Goal: Information Seeking & Learning: Learn about a topic

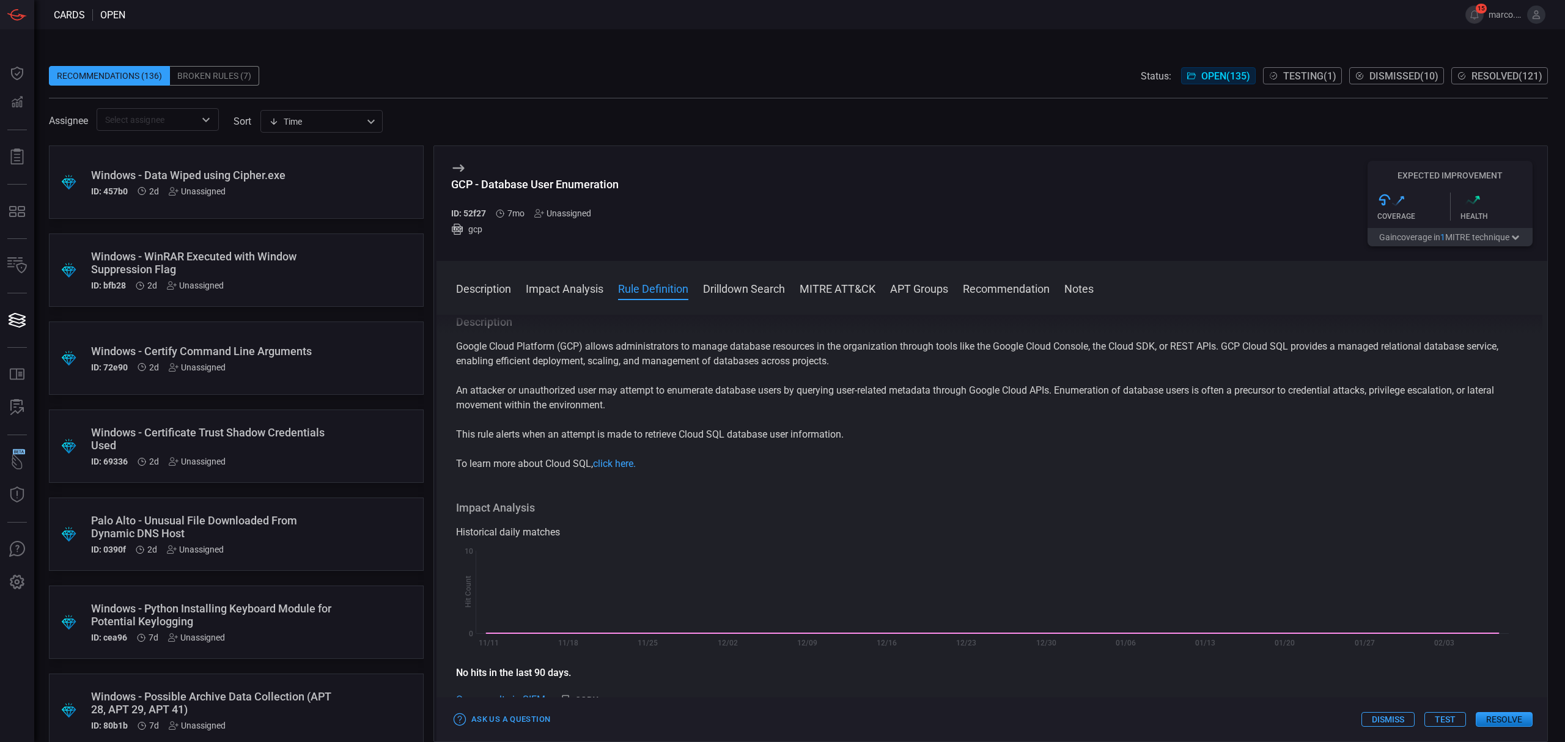
scroll to position [407, 0]
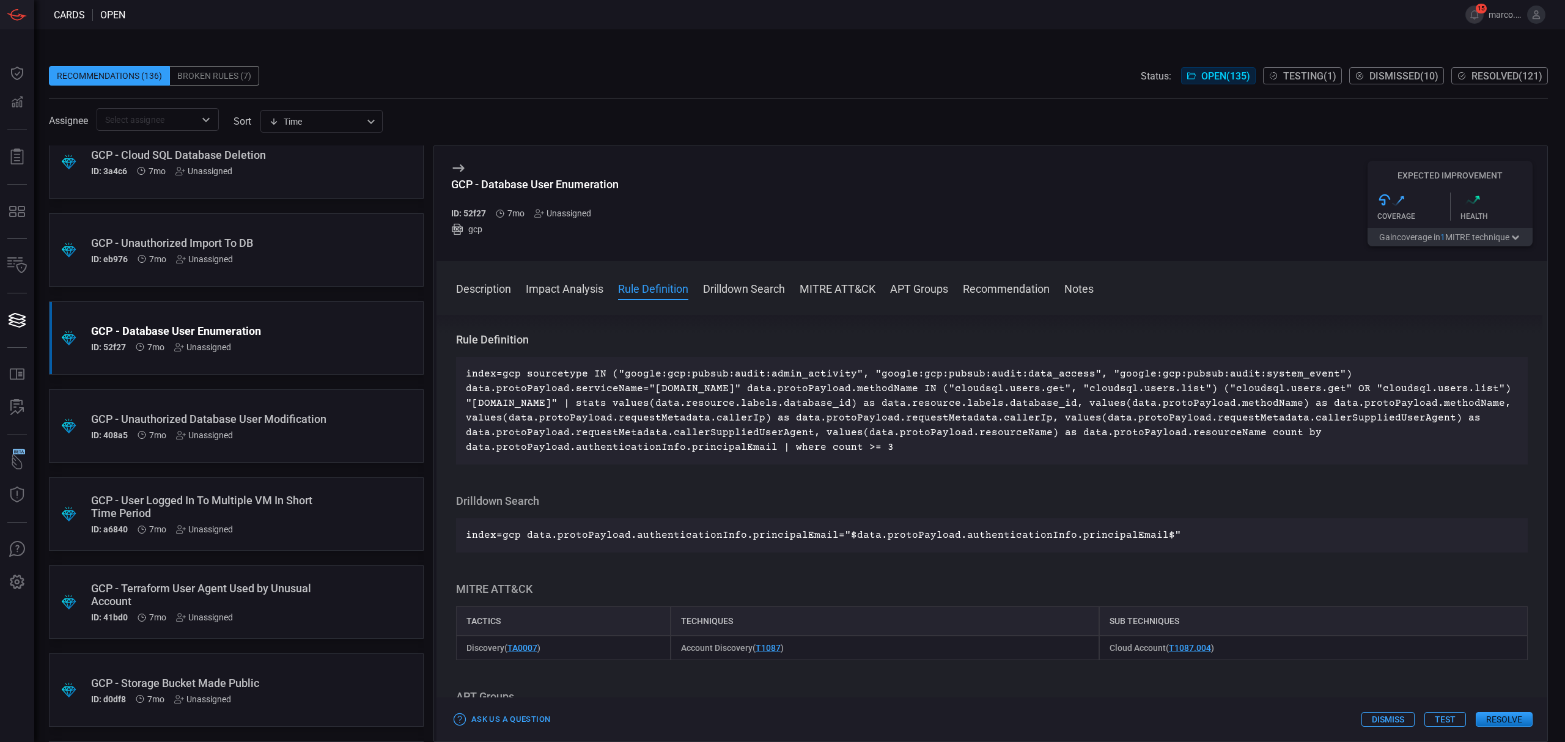
click at [130, 115] on input "text" at bounding box center [147, 119] width 95 height 15
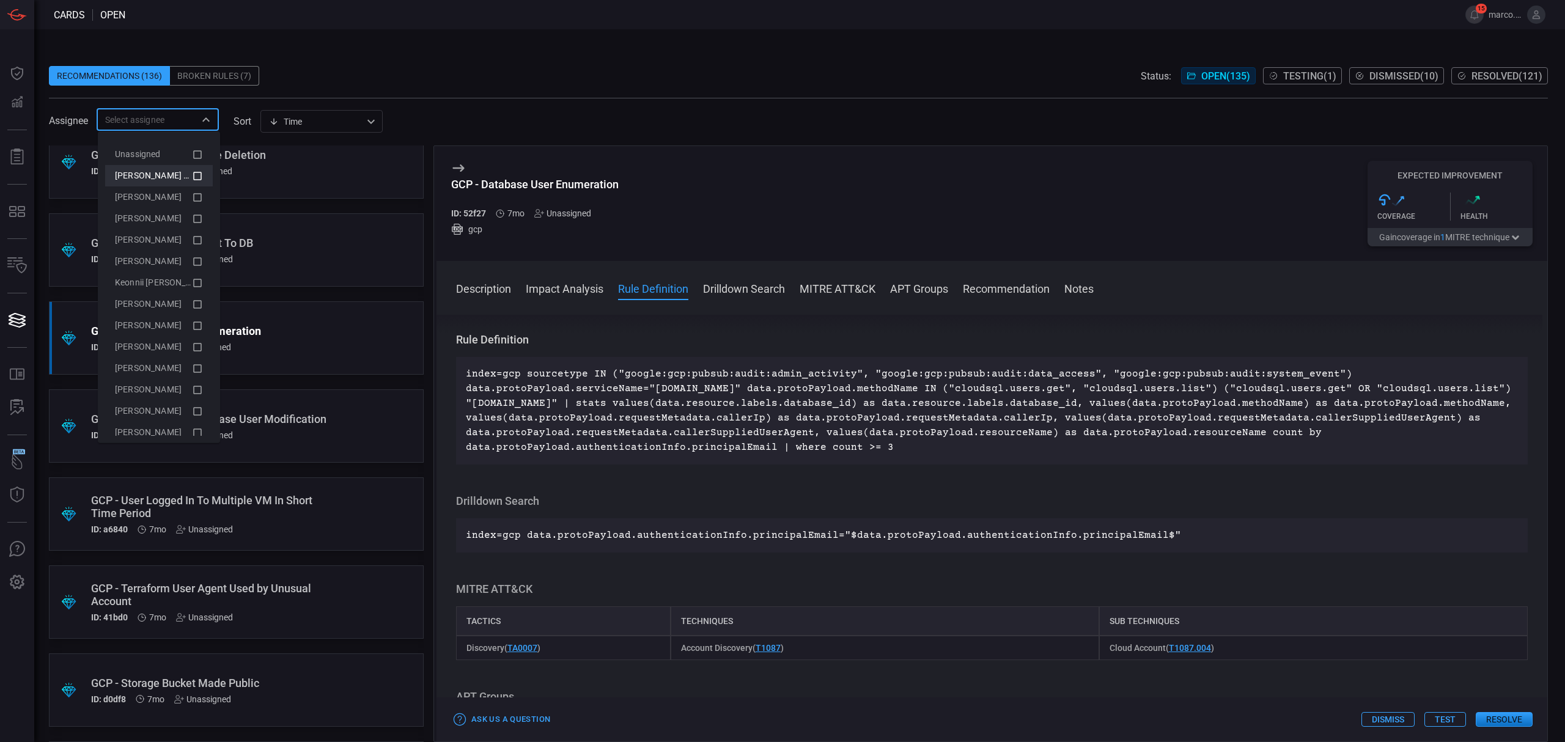
click at [165, 174] on span "[PERSON_NAME] (Myself)" at bounding box center [165, 176] width 100 height 10
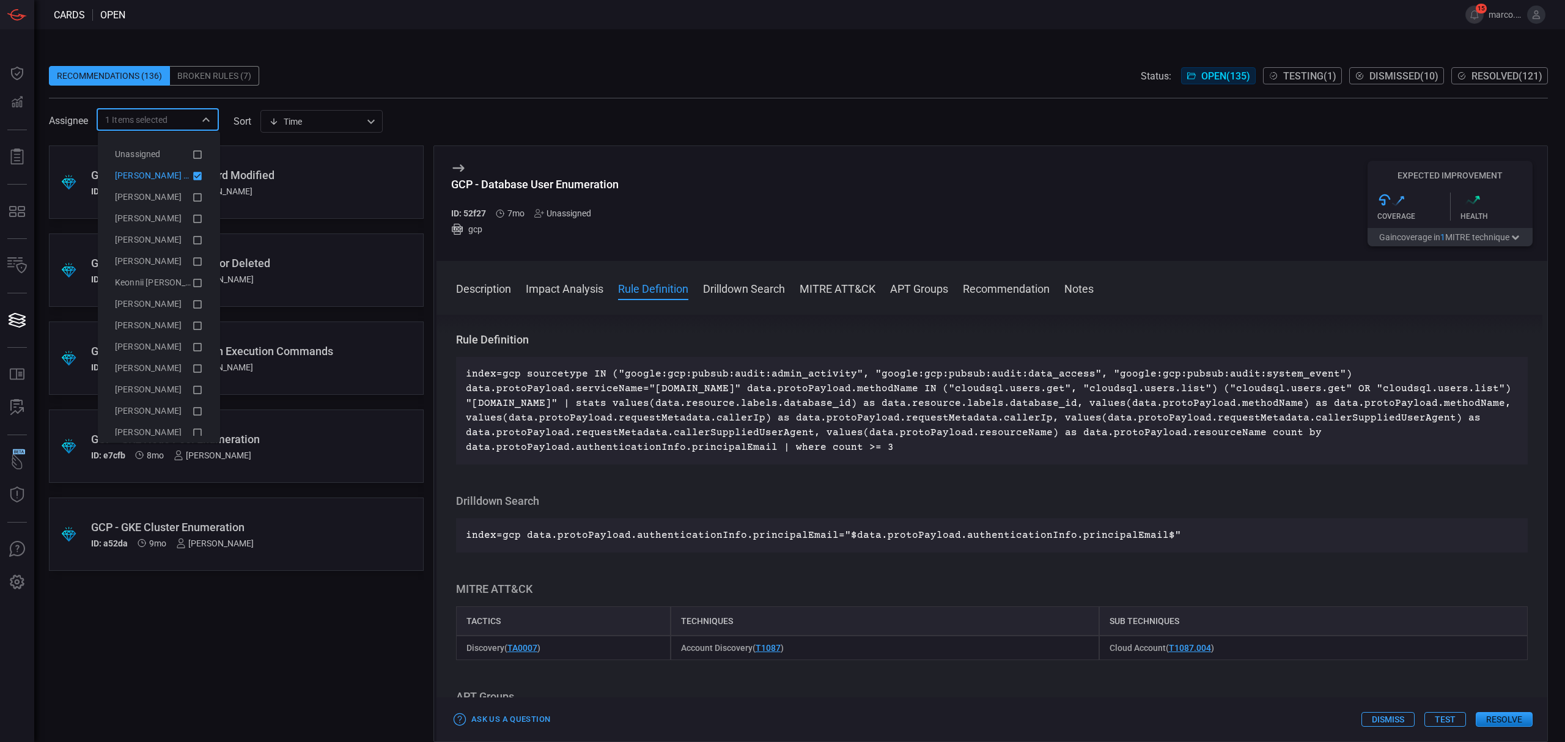
scroll to position [0, 0]
click at [474, 111] on div "Assignee 1 Items selected ​ sort Time visibleUpdateTime ​" at bounding box center [798, 119] width 1499 height 23
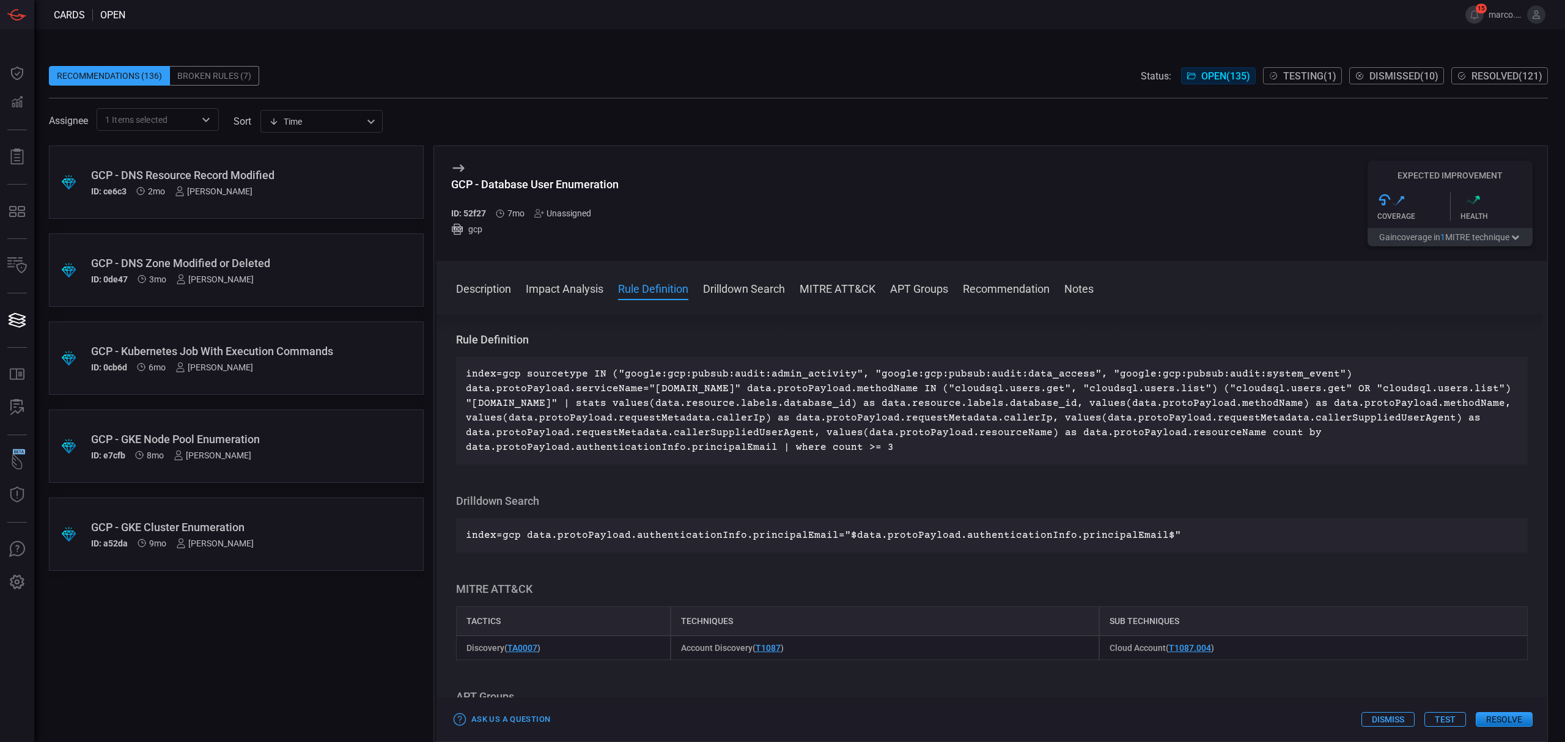
click at [294, 345] on div "GCP - Kubernetes Job With Execution Commands" at bounding box center [213, 351] width 244 height 13
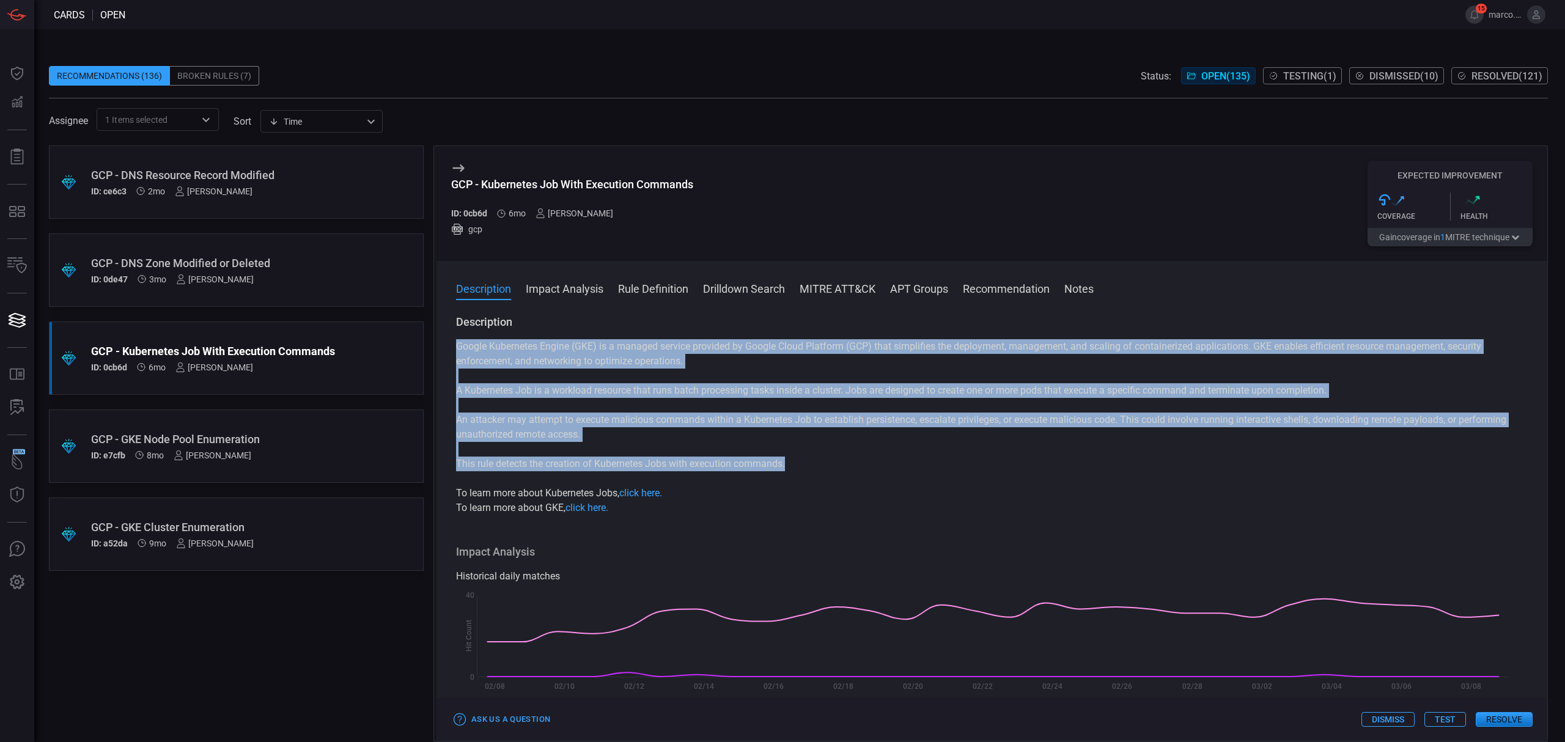
drag, startPoint x: 456, startPoint y: 345, endPoint x: 789, endPoint y: 470, distance: 355.2
click at [789, 470] on div "Google Kubernetes Engine (GKE) is a managed service provided by Google Cloud Pl…" at bounding box center [992, 427] width 1072 height 176
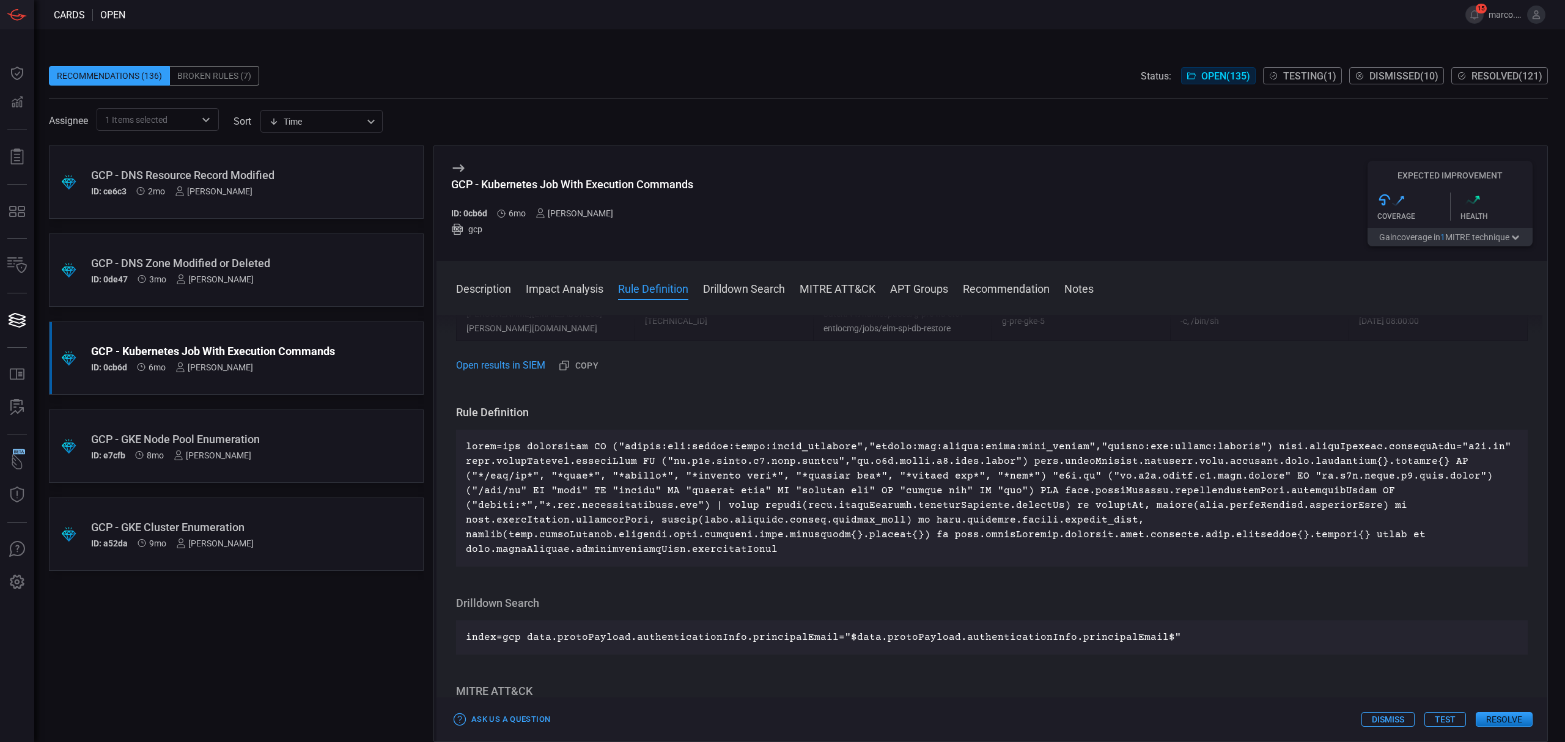
scroll to position [896, 0]
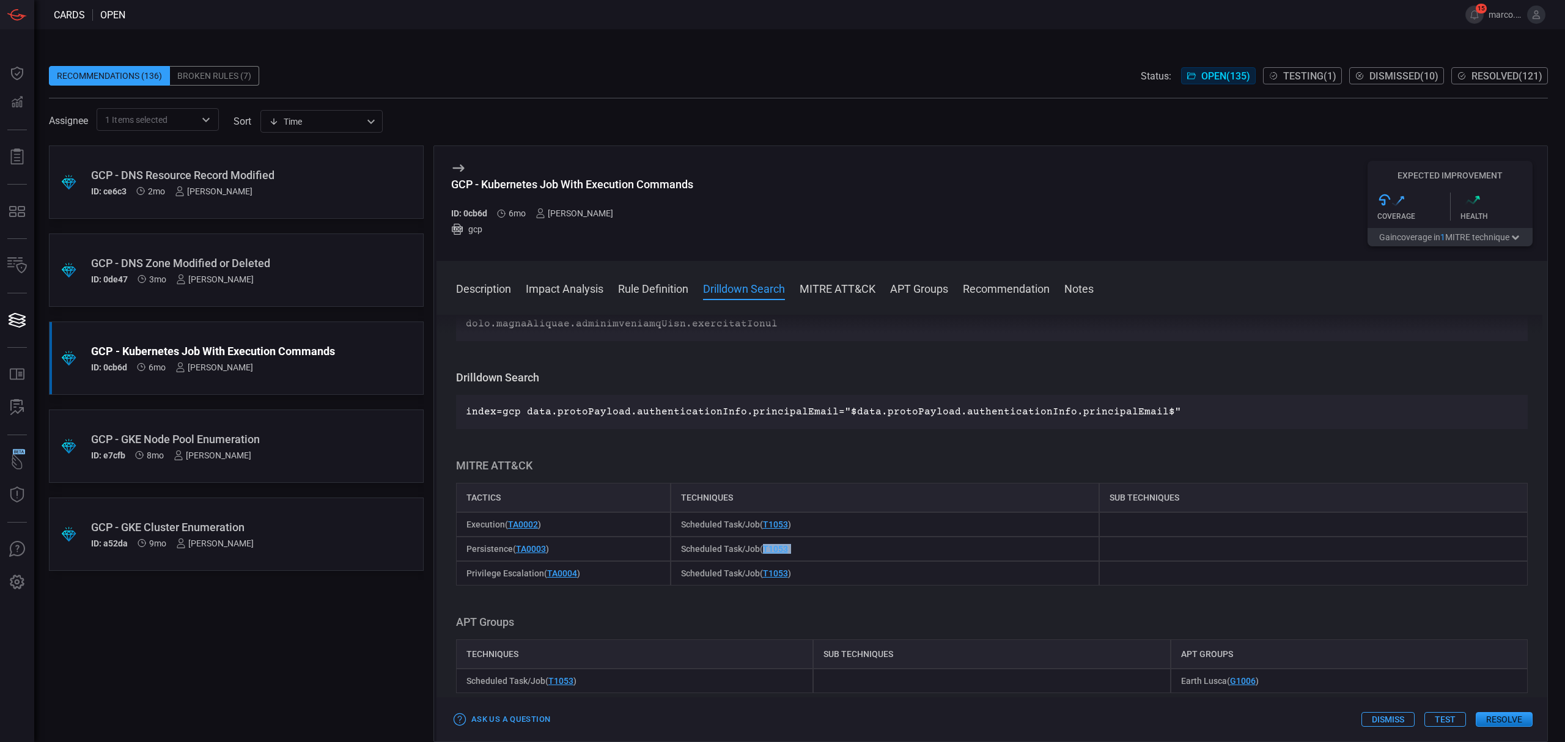
click at [762, 558] on div "Scheduled Task/Job ( T1053 )" at bounding box center [885, 549] width 429 height 24
copy span "T1053 )"
drag, startPoint x: 453, startPoint y: 186, endPoint x: 703, endPoint y: 184, distance: 249.5
click at [703, 184] on div "GCP - Kubernetes Job With Execution Commands ID: 0cb6d 6mo [PERSON_NAME] gcp Ex…" at bounding box center [992, 203] width 1111 height 115
copy div "GCP - Kubernetes Job With Execution Commands"
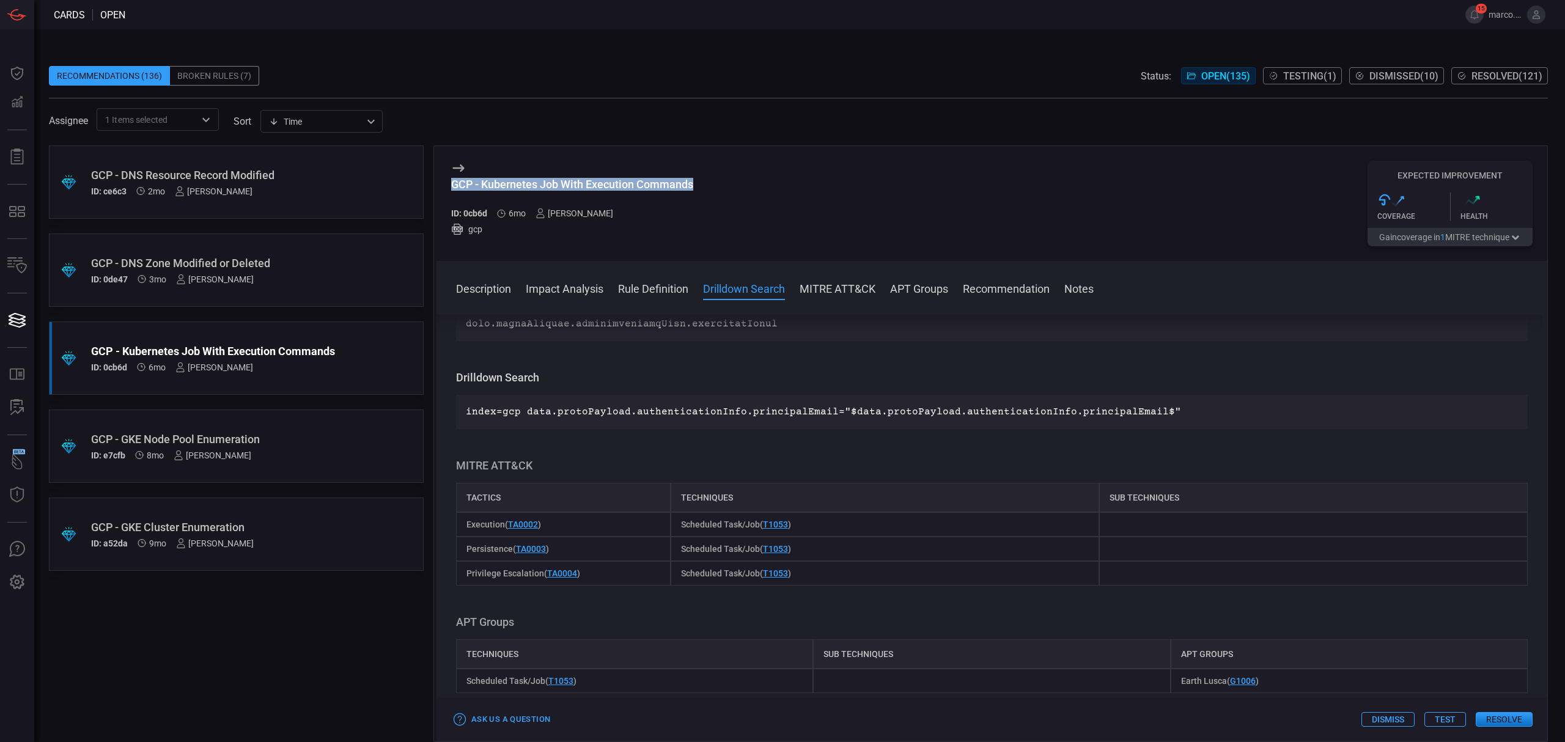
copy div "GCP - Kubernetes Job With Execution Commands"
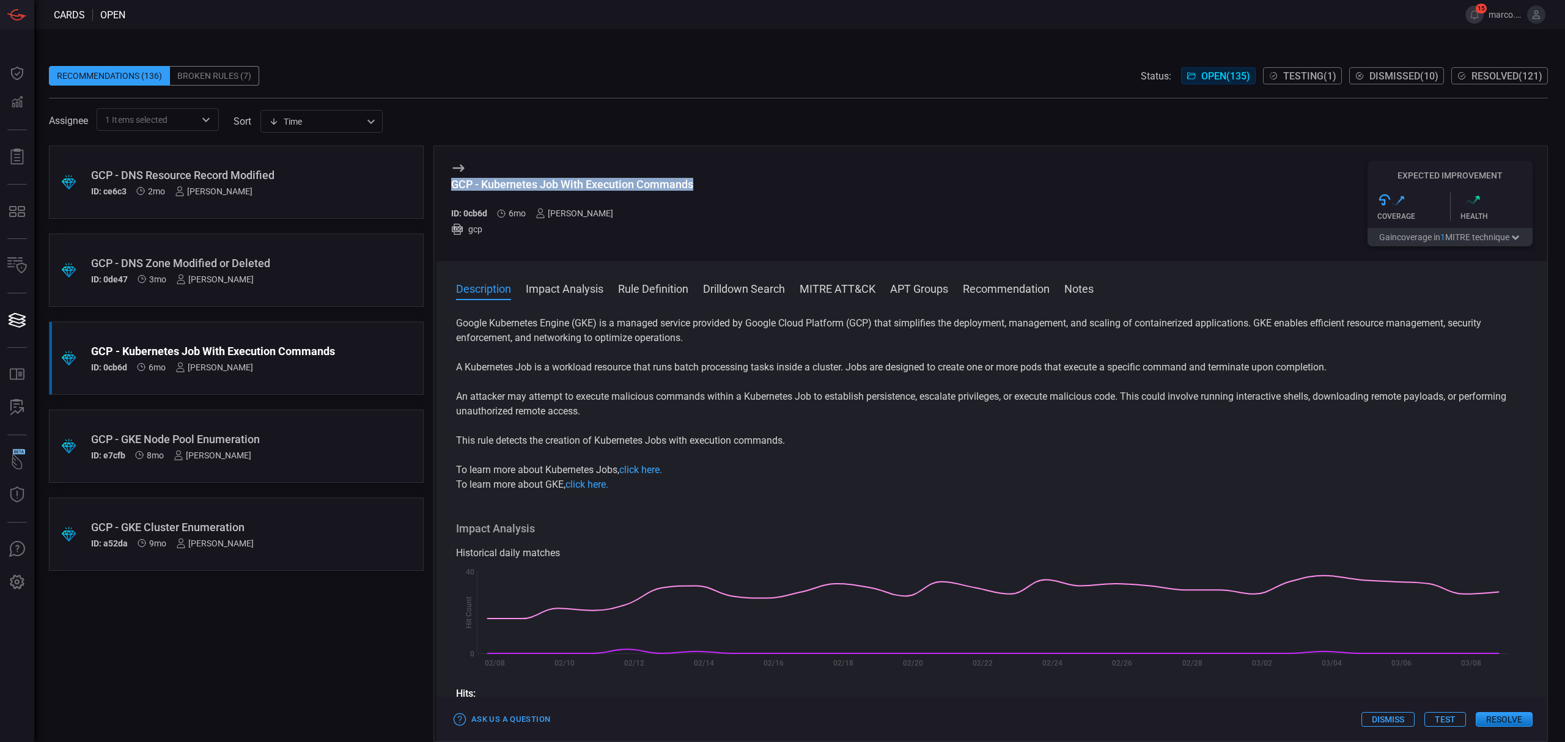
scroll to position [0, 0]
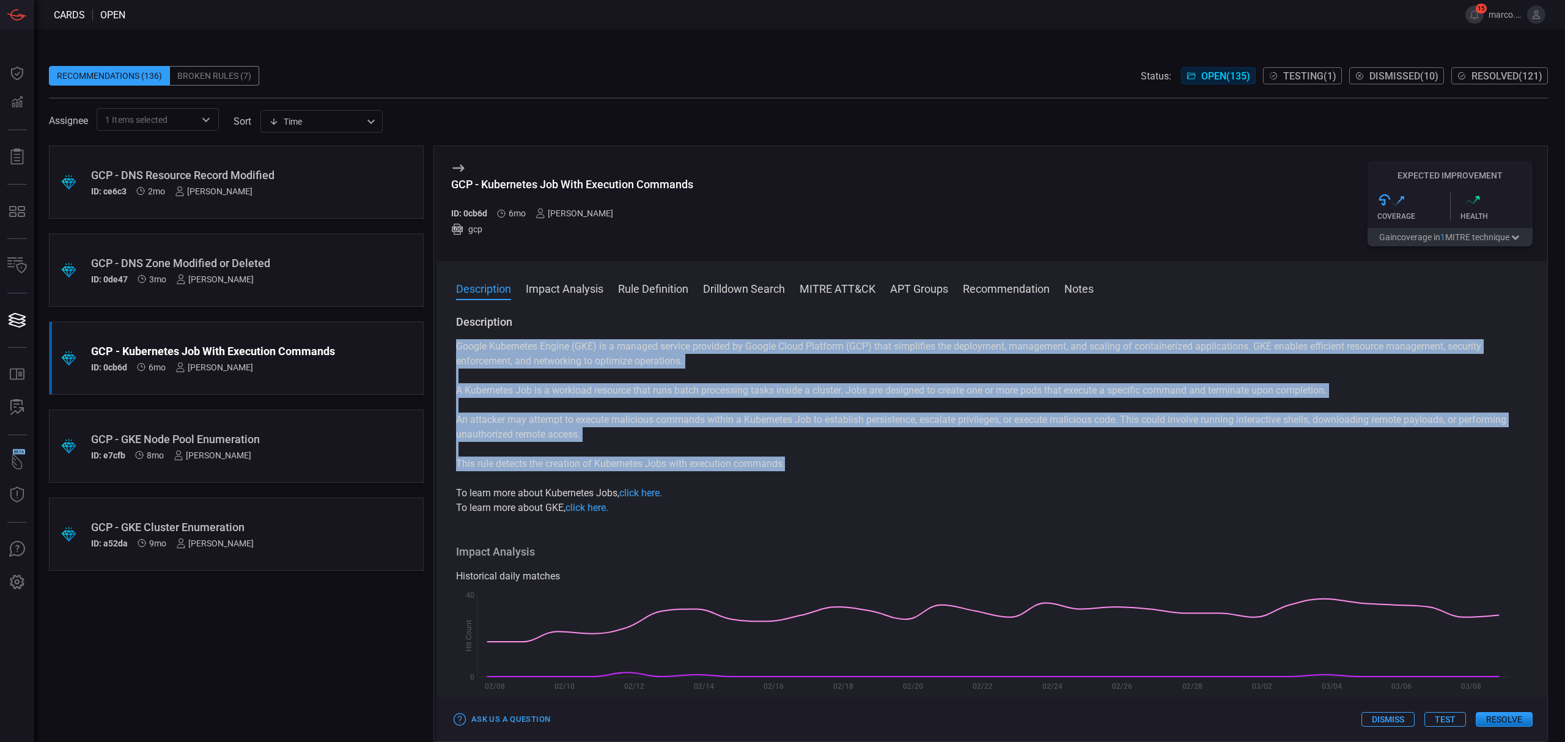
drag, startPoint x: 451, startPoint y: 345, endPoint x: 803, endPoint y: 462, distance: 371.2
click at [803, 462] on div "Description Google Kubernetes Engine (GKE) is a managed service provided by Goo…" at bounding box center [992, 526] width 1111 height 423
copy div "Google Kubernetes Engine (GKE) is a managed service provided by Google Cloud Pl…"
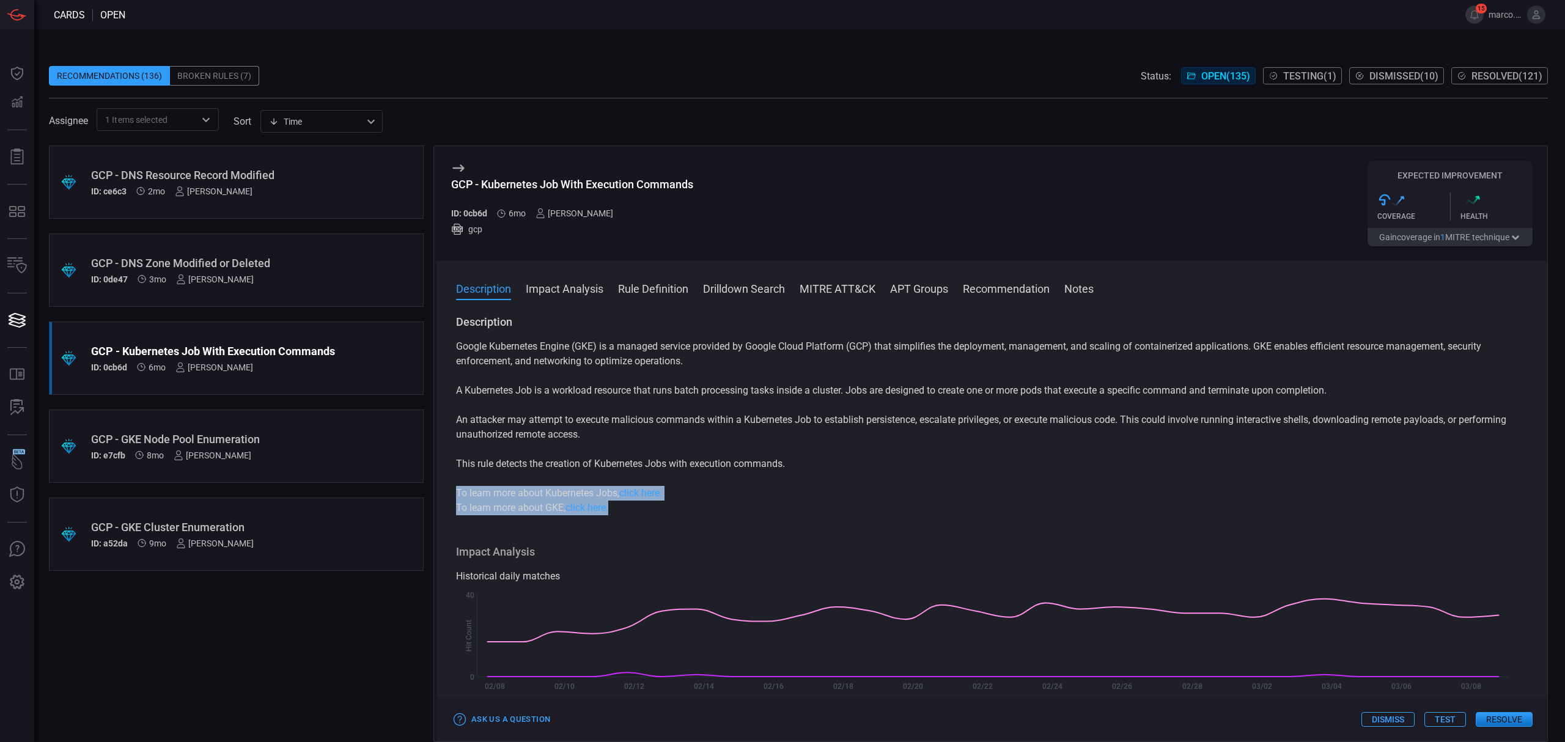
drag, startPoint x: 626, startPoint y: 517, endPoint x: 454, endPoint y: 497, distance: 173.5
click at [454, 497] on div "Description Google Kubernetes Engine (GKE) is a managed service provided by Goo…" at bounding box center [992, 526] width 1111 height 423
copy div "To learn more about Kubernetes Jobs, click here. To learn more about GKE, click…"
click at [693, 497] on p "To learn more about Kubernetes Jobs, click here." at bounding box center [992, 493] width 1072 height 15
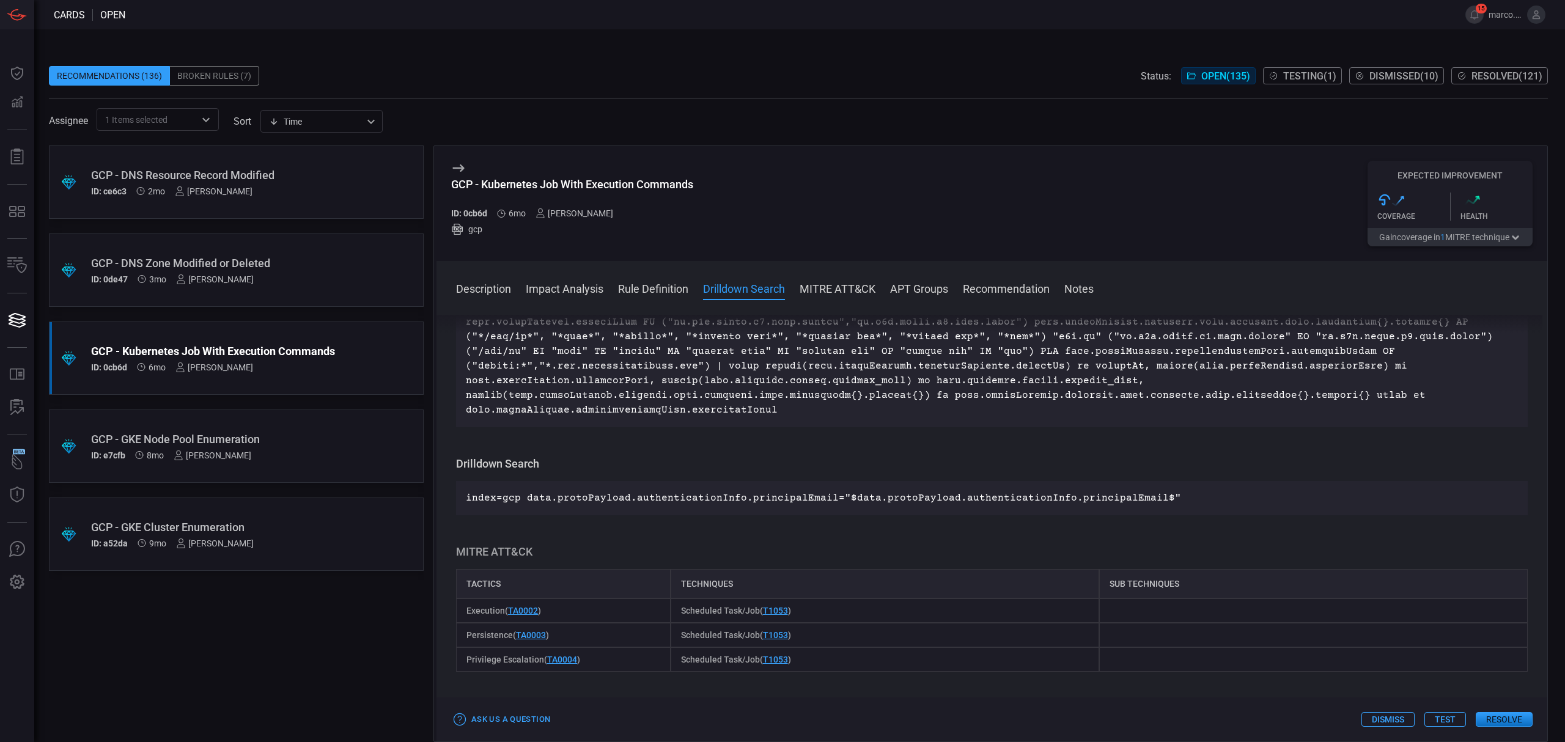
scroll to position [896, 0]
